Goal: Task Accomplishment & Management: Use online tool/utility

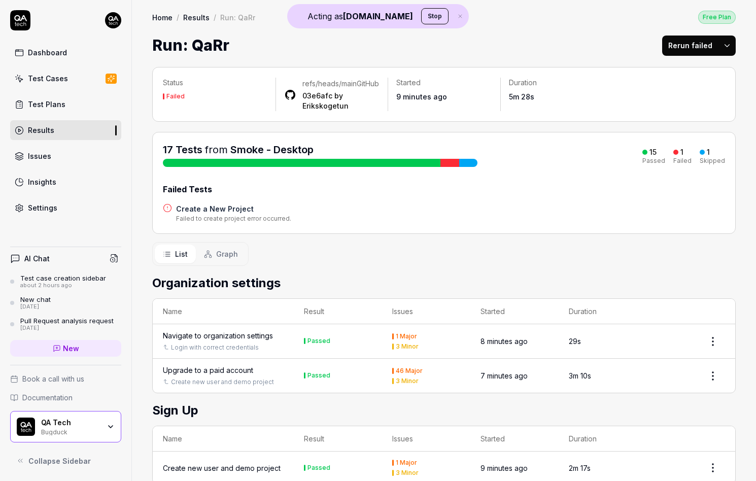
click at [230, 214] on h4 "Create a New Project" at bounding box center [233, 209] width 115 height 11
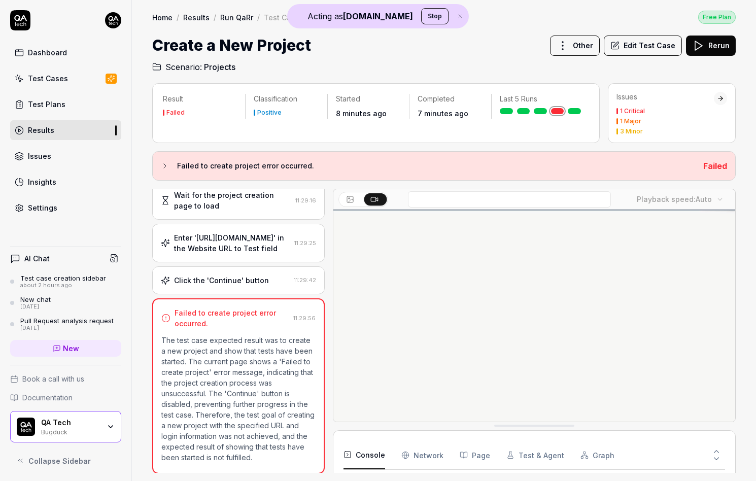
scroll to position [210, 0]
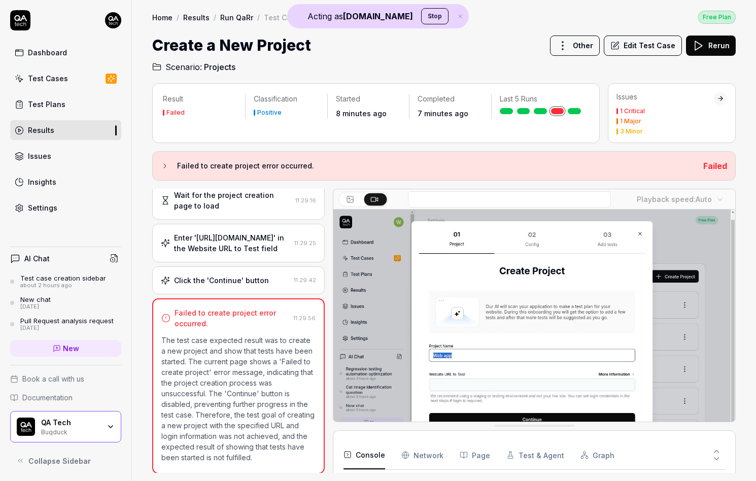
click at [293, 275] on div "Click the 'Continue' button 11:29:42" at bounding box center [238, 281] width 173 height 28
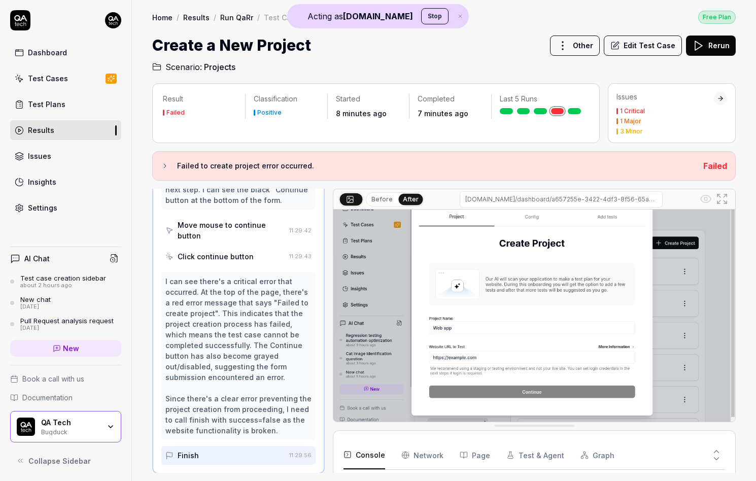
scroll to position [0, 0]
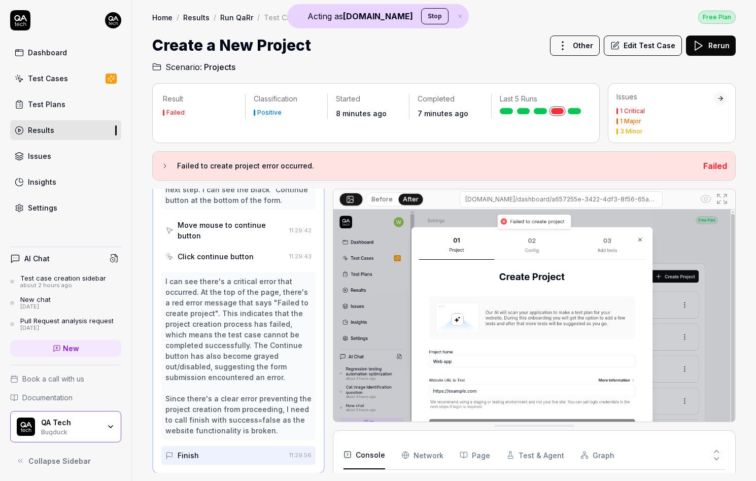
click at [260, 361] on div "I can see there's a critical error that occurred. At the top of the page, there…" at bounding box center [238, 356] width 146 height 160
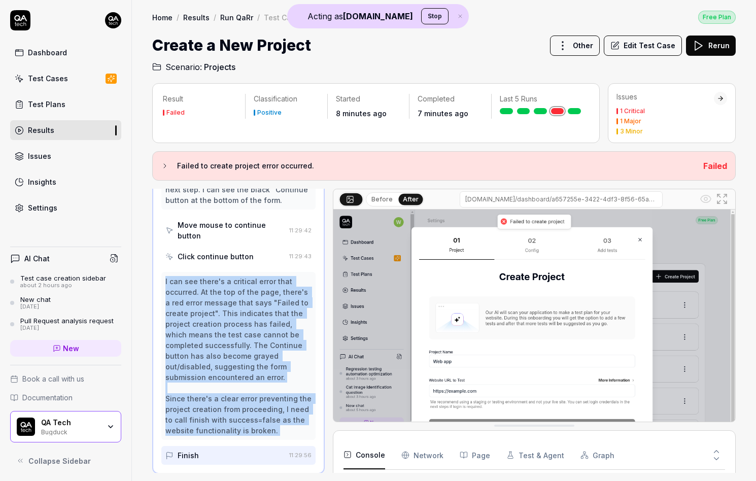
drag, startPoint x: 260, startPoint y: 361, endPoint x: 247, endPoint y: 405, distance: 45.1
click at [247, 405] on div "I can see there's a critical error that occurred. At the top of the page, there…" at bounding box center [238, 356] width 146 height 160
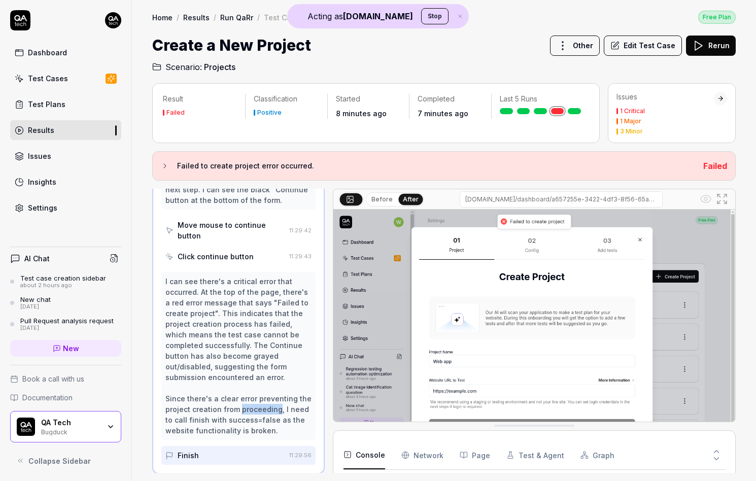
click at [247, 405] on div "I can see there's a critical error that occurred. At the top of the page, there…" at bounding box center [238, 356] width 146 height 160
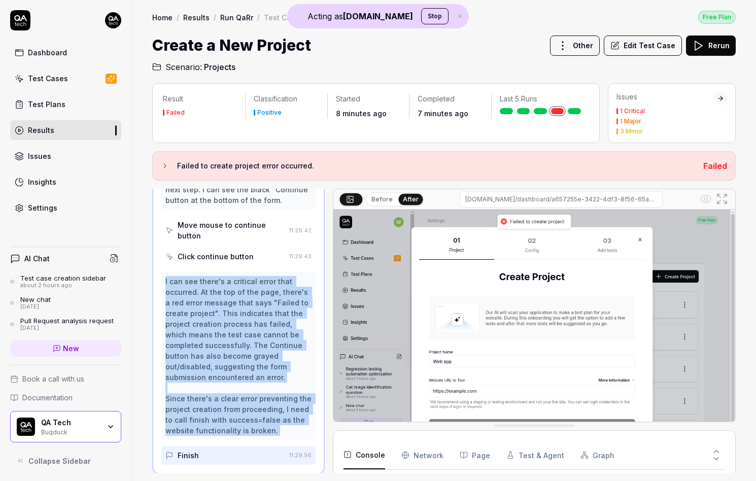
drag, startPoint x: 247, startPoint y: 405, endPoint x: 248, endPoint y: 358, distance: 46.2
click at [247, 359] on div "I can see there's a critical error that occurred. At the top of the page, there…" at bounding box center [238, 356] width 146 height 160
